Goal: Find specific fact: Find specific fact

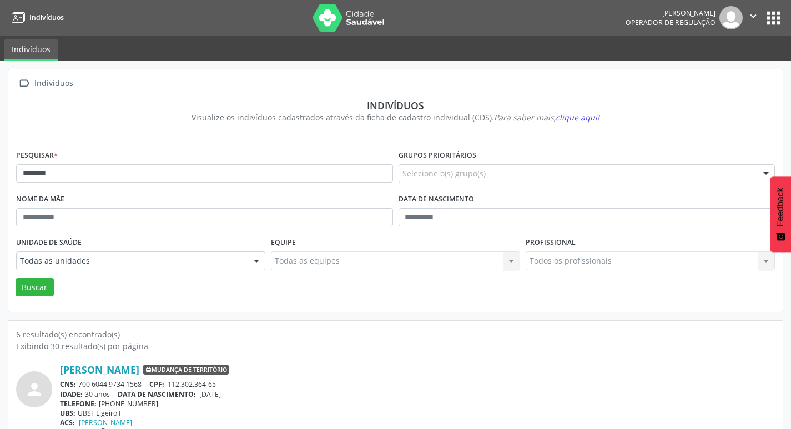
scroll to position [67, 0]
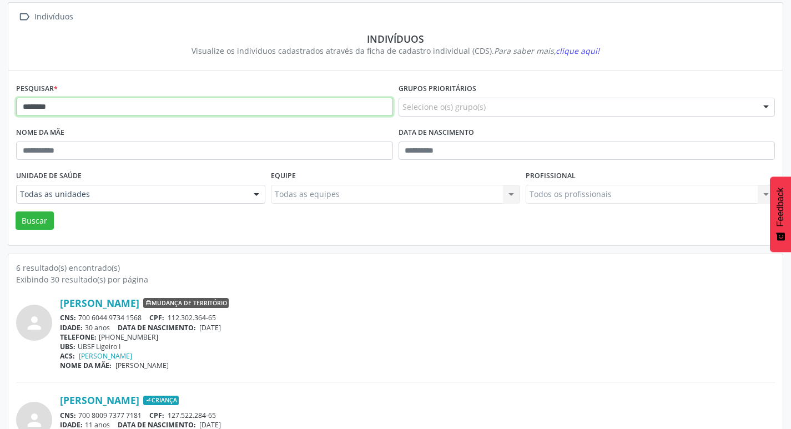
click at [107, 110] on input "********" at bounding box center [204, 107] width 377 height 19
click at [106, 110] on input "********" at bounding box center [204, 107] width 377 height 19
type input "**********"
click at [16, 212] on button "Buscar" at bounding box center [35, 221] width 38 height 19
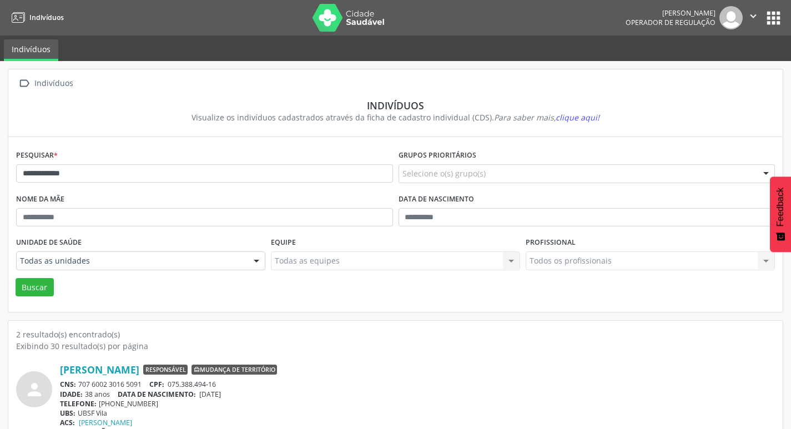
scroll to position [122, 0]
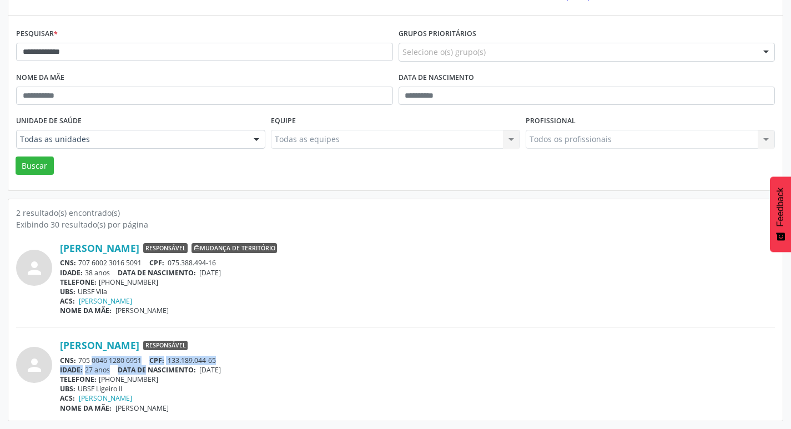
drag, startPoint x: 77, startPoint y: 361, endPoint x: 149, endPoint y: 365, distance: 71.7
click at [149, 365] on div "[PERSON_NAME] Responsável CNS: 705 0046 1280 6951 CPF: 133.189.044-65 IDADE: 27…" at bounding box center [417, 375] width 715 height 73
click at [146, 359] on div "CNS: 705 0046 1280 6951 CPF: 133.189.044-65" at bounding box center [417, 360] width 715 height 9
click at [130, 359] on div "CNS: 705 0046 1280 6951 CPF: 133.189.044-65" at bounding box center [417, 360] width 715 height 9
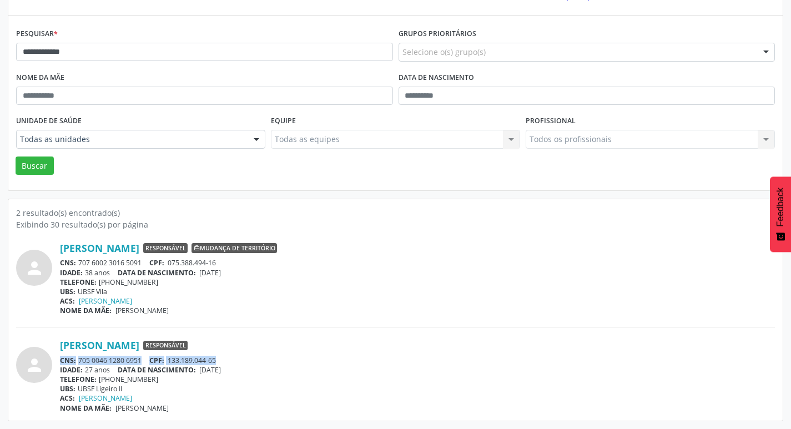
click at [130, 359] on div "CNS: 705 0046 1280 6951 CPF: 133.189.044-65" at bounding box center [417, 360] width 715 height 9
click at [95, 361] on div "CNS: 705 0046 1280 6951 CPF: 133.189.044-65" at bounding box center [417, 360] width 715 height 9
drag, startPoint x: 80, startPoint y: 359, endPoint x: 142, endPoint y: 360, distance: 61.6
click at [142, 360] on div "CNS: 705 0046 1280 6951 CPF: 133.189.044-65" at bounding box center [417, 360] width 715 height 9
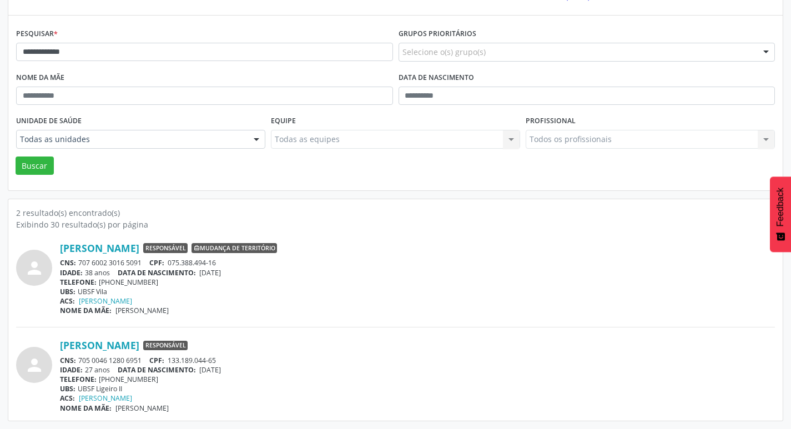
copy div "705 0046 1280 6951"
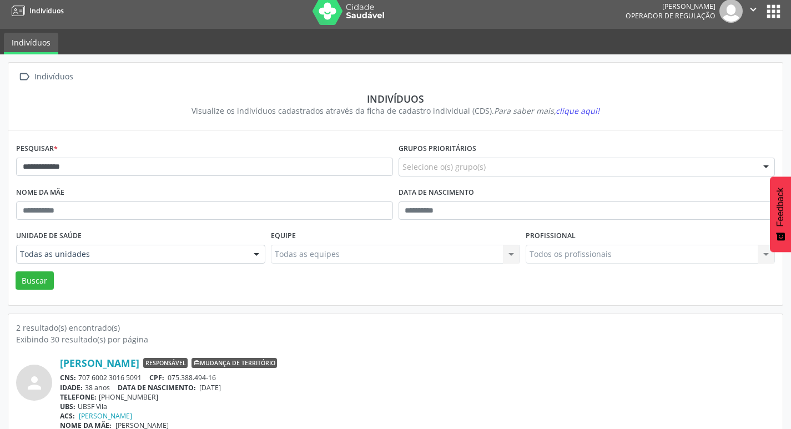
scroll to position [0, 0]
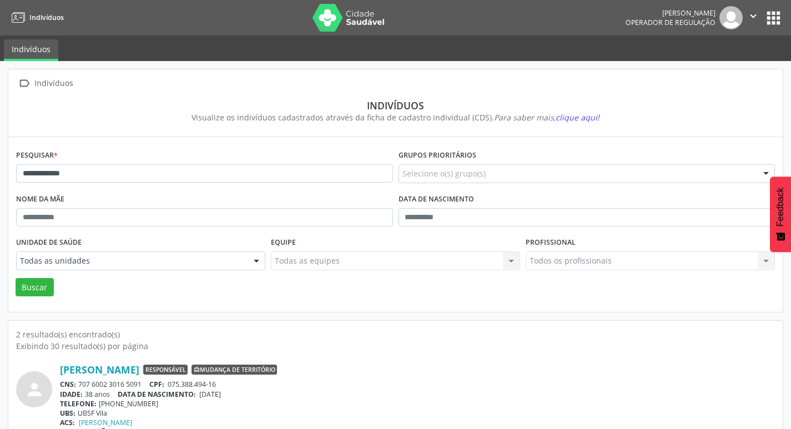
click at [775, 20] on button "apps" at bounding box center [773, 17] width 19 height 19
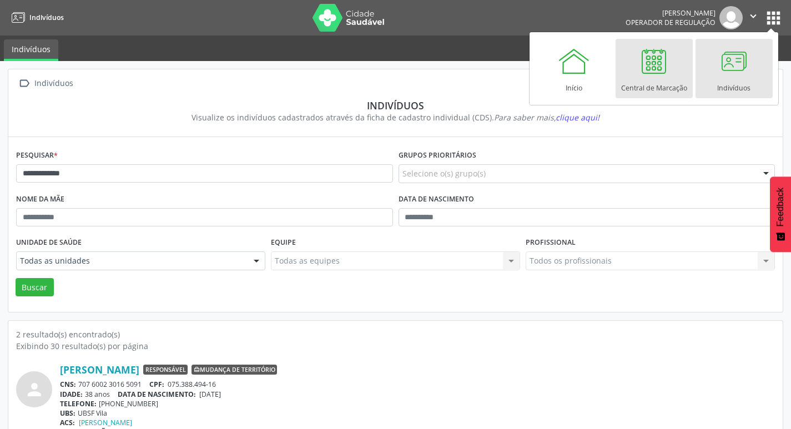
click at [641, 87] on div "Central de Marcação" at bounding box center [654, 85] width 66 height 15
